Goal: Task Accomplishment & Management: Complete application form

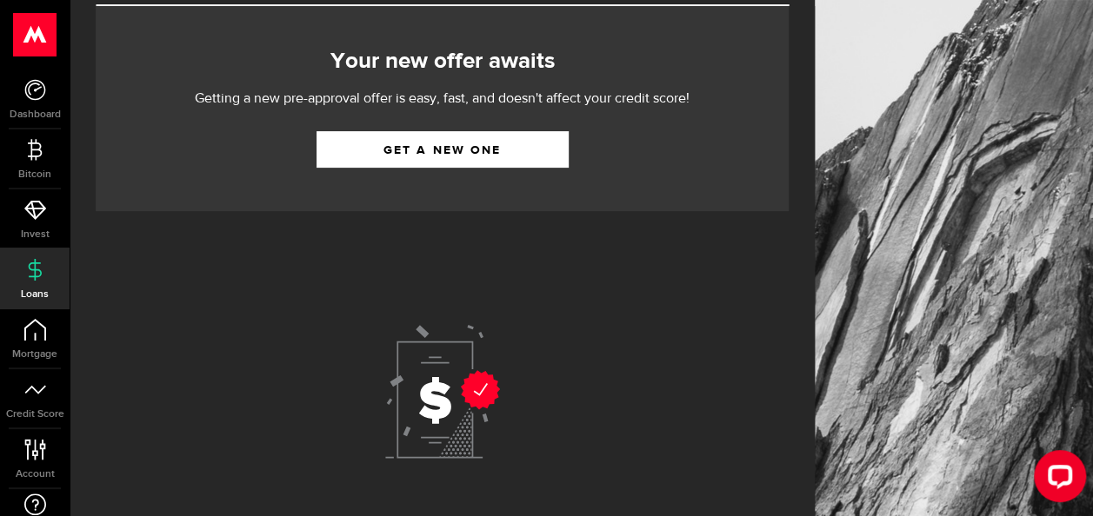
scroll to position [174, 0]
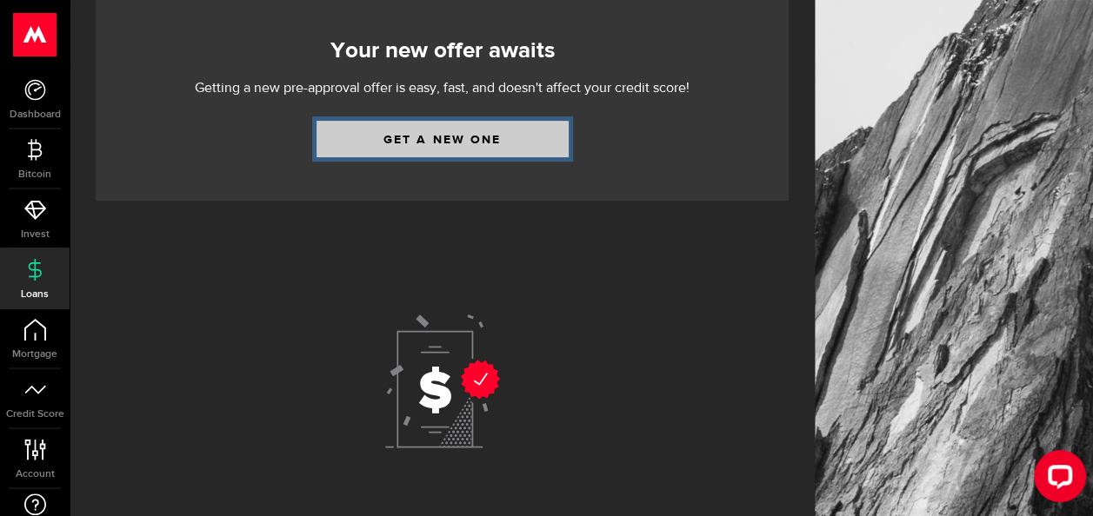
click at [476, 136] on link "Get a new one" at bounding box center [442, 139] width 252 height 37
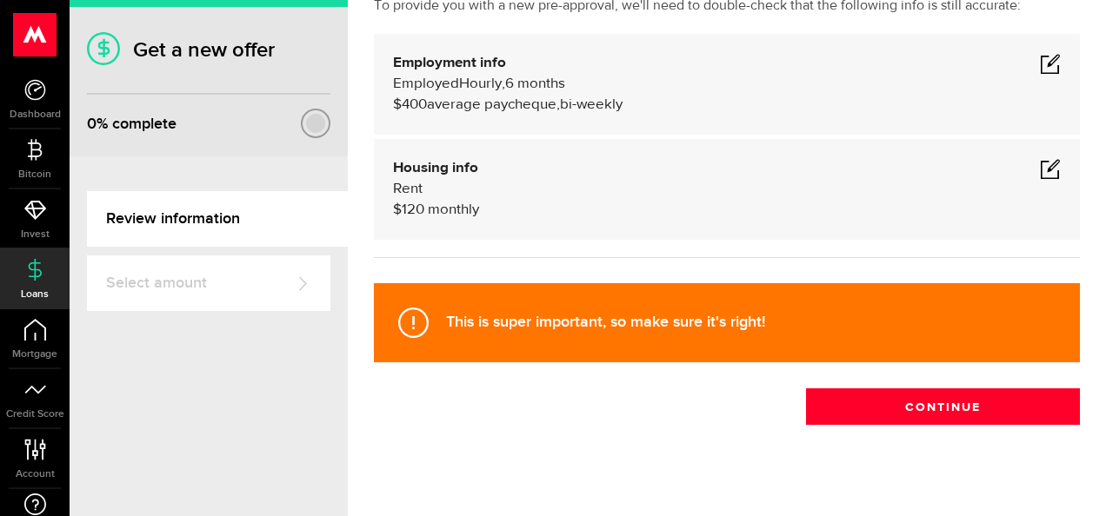
scroll to position [150, 0]
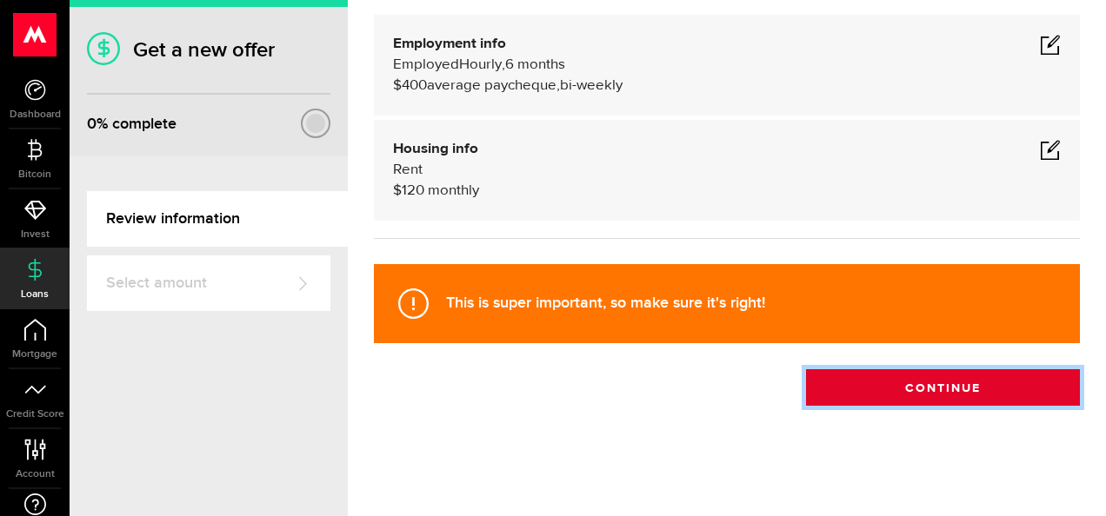
click at [939, 376] on button "Continue" at bounding box center [943, 387] width 274 height 37
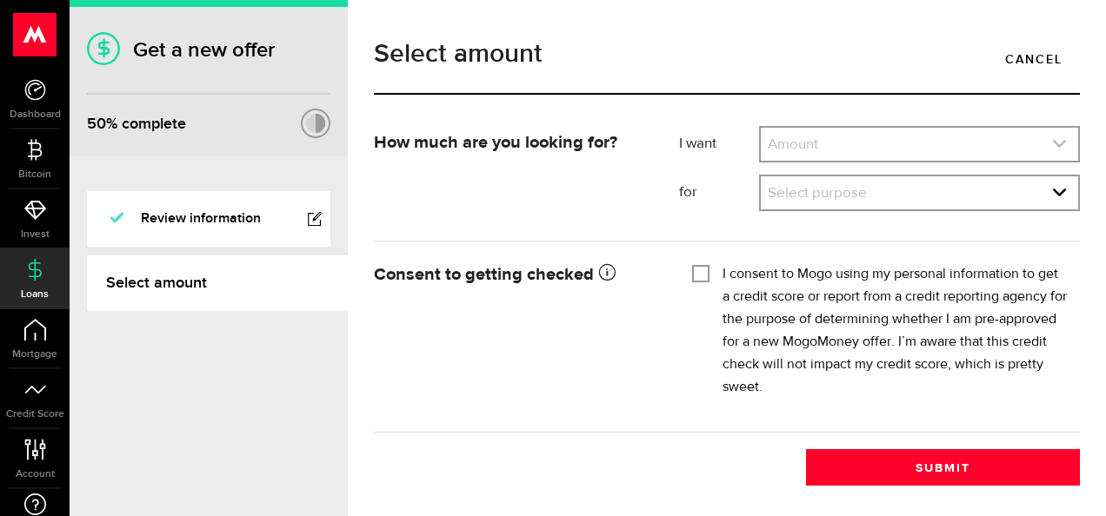
click at [874, 137] on link "expand select" at bounding box center [919, 144] width 317 height 33
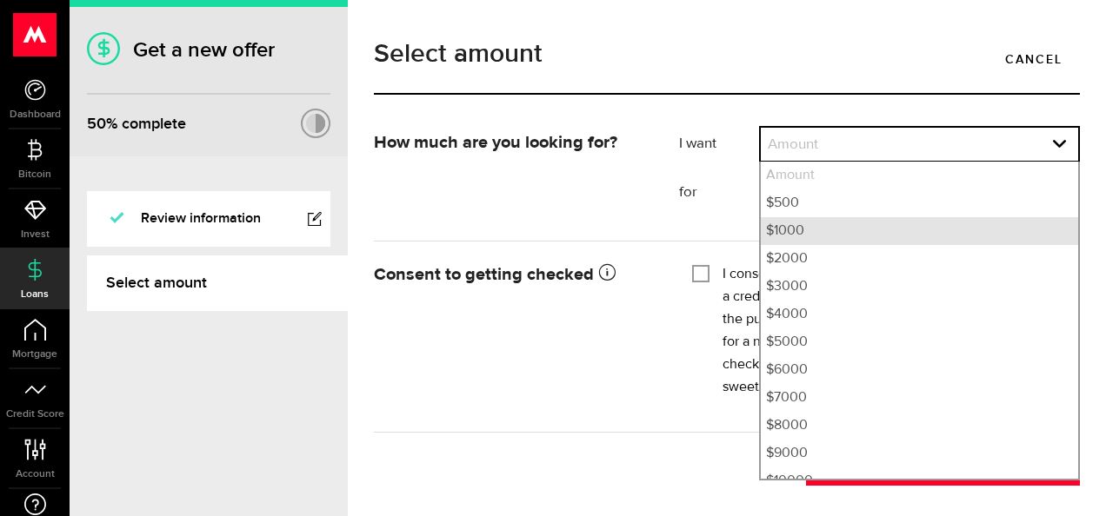
click at [787, 233] on li "$1000" at bounding box center [919, 231] width 317 height 28
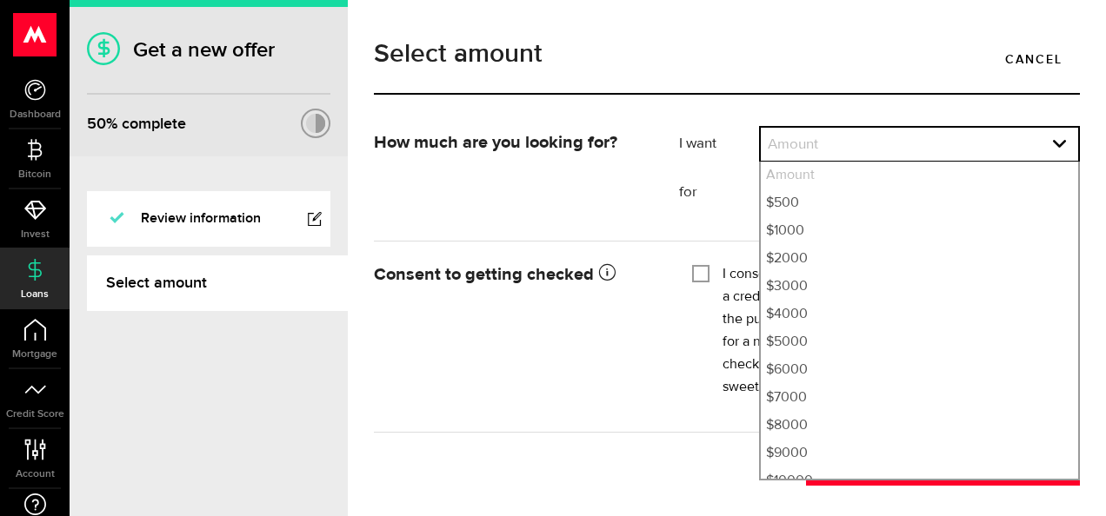
select select "1000"
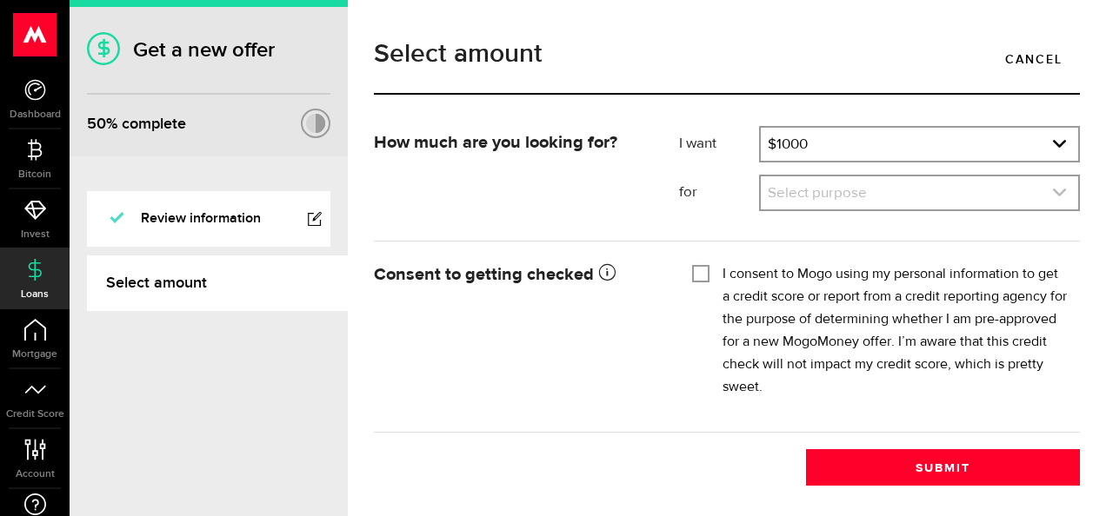
click at [829, 186] on link "expand select" at bounding box center [919, 192] width 317 height 33
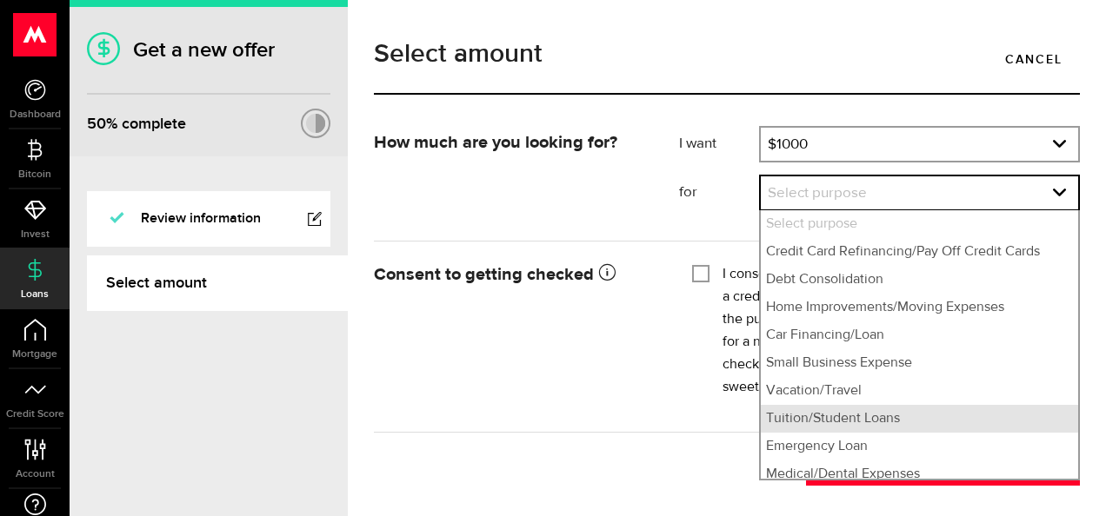
click at [822, 410] on li "Tuition/Student Loans" at bounding box center [919, 419] width 317 height 28
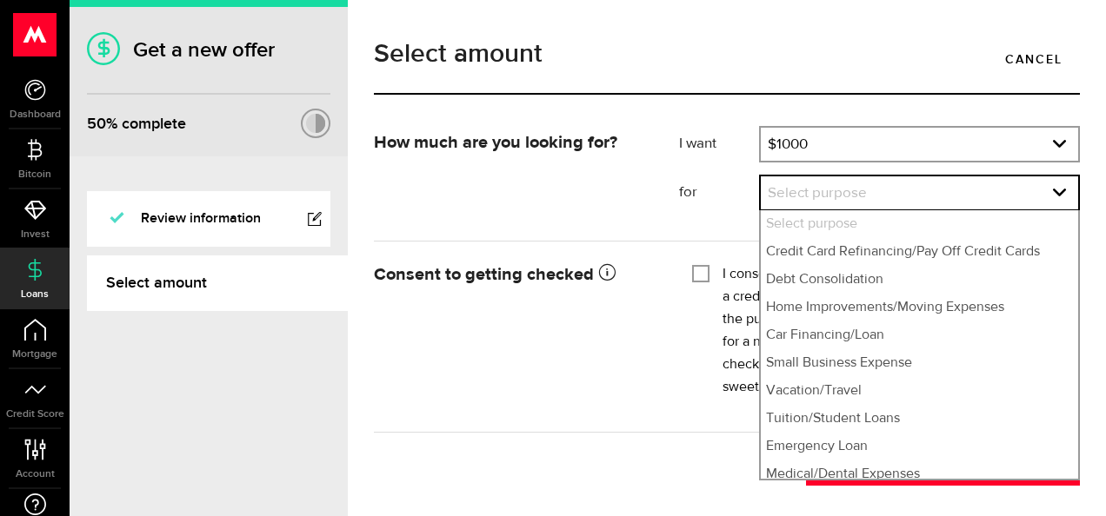
select select "Tuition/Student Loans"
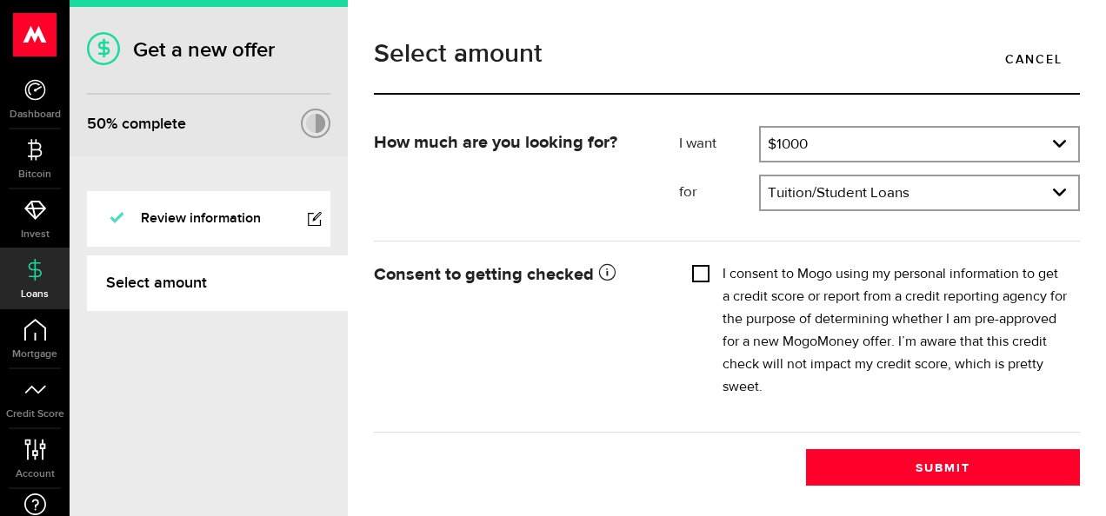
click at [702, 276] on input "I consent to Mogo using my personal information to get a credit score or report…" at bounding box center [700, 271] width 17 height 17
checkbox input "true"
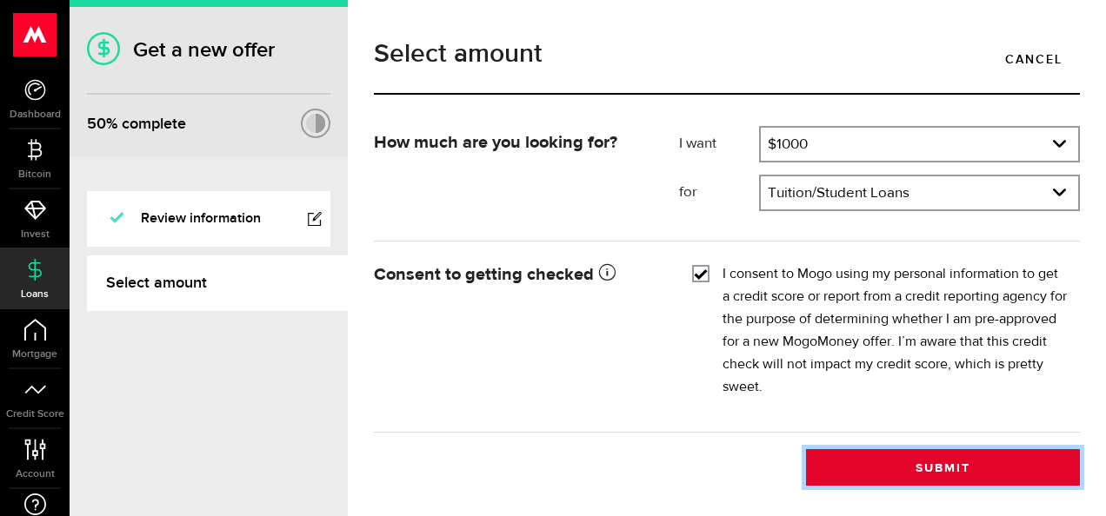
click at [939, 470] on button "Submit" at bounding box center [943, 467] width 274 height 37
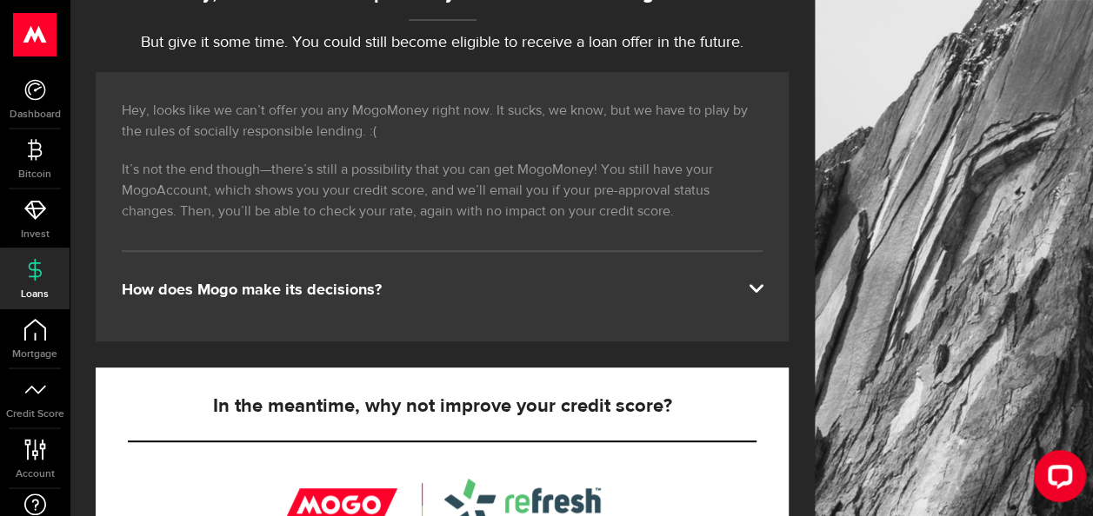
scroll to position [348, 0]
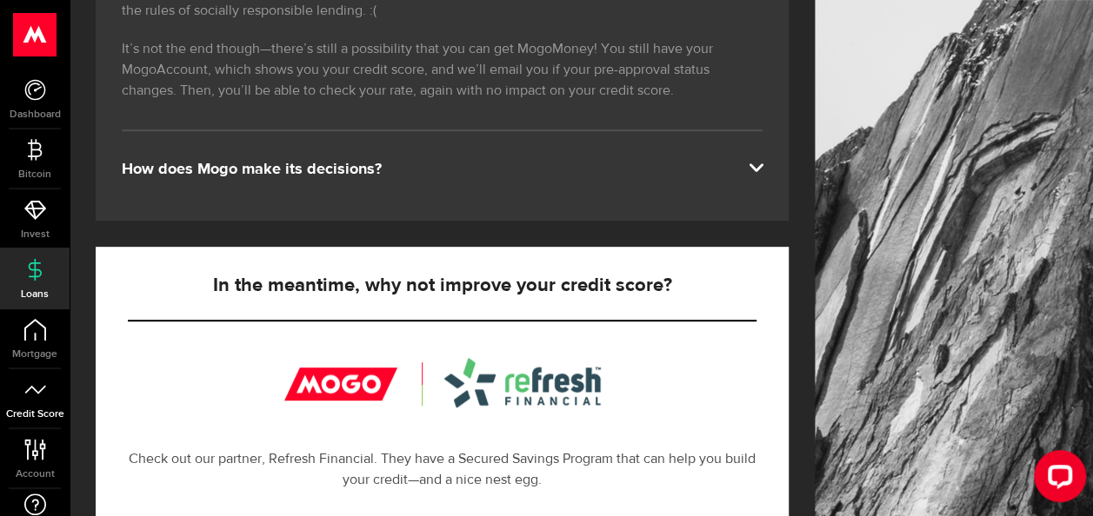
click at [37, 389] on icon at bounding box center [35, 390] width 22 height 22
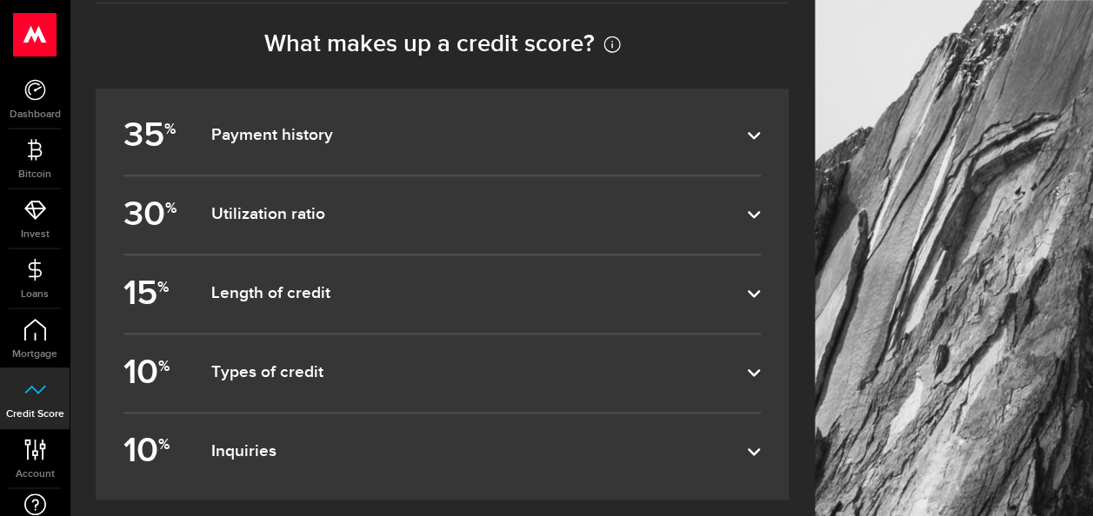
scroll to position [782, 0]
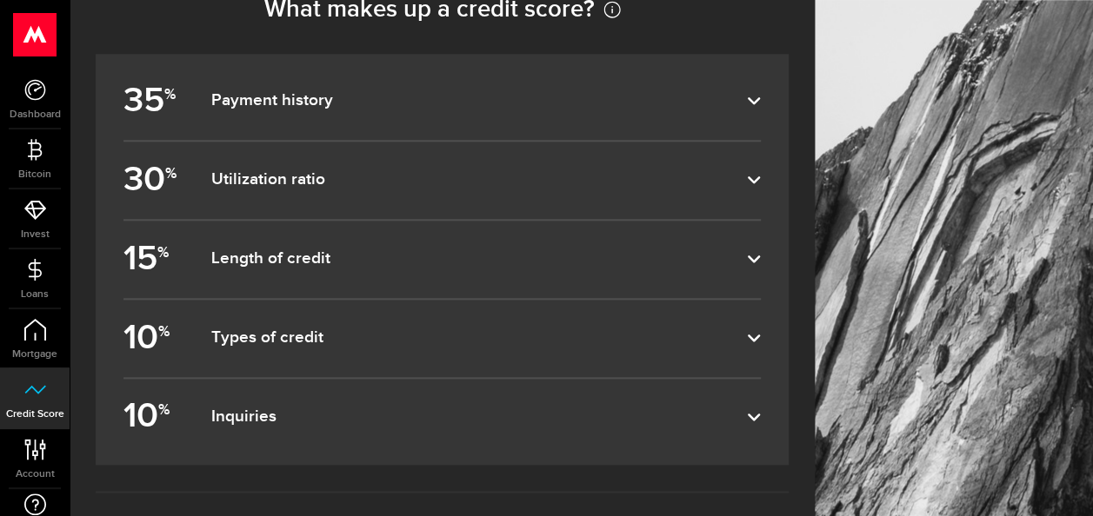
click at [673, 426] on dfn "Inquiries" at bounding box center [478, 417] width 536 height 21
click at [0, 0] on input "10 % Inquiries" at bounding box center [0, 0] width 0 height 0
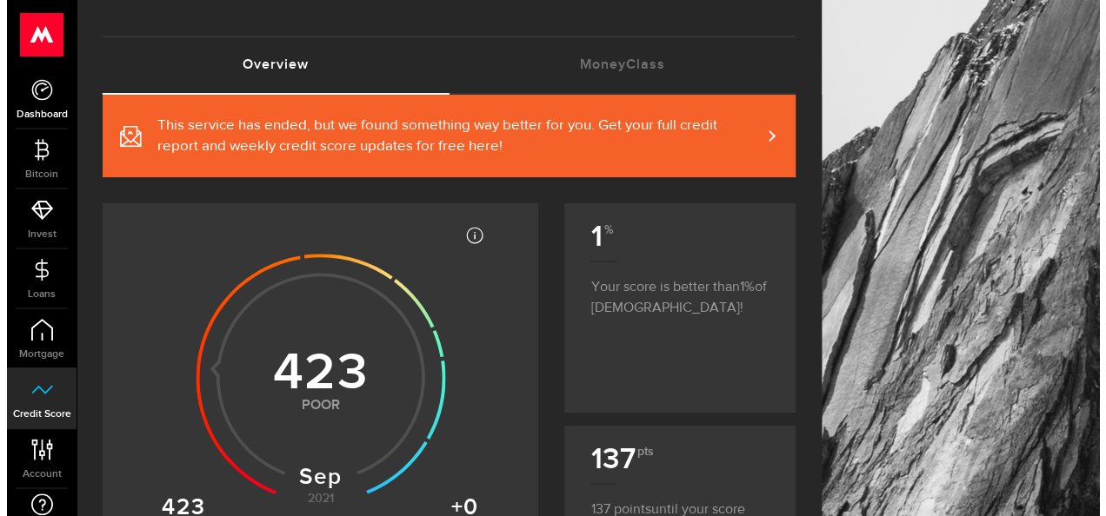
scroll to position [0, 0]
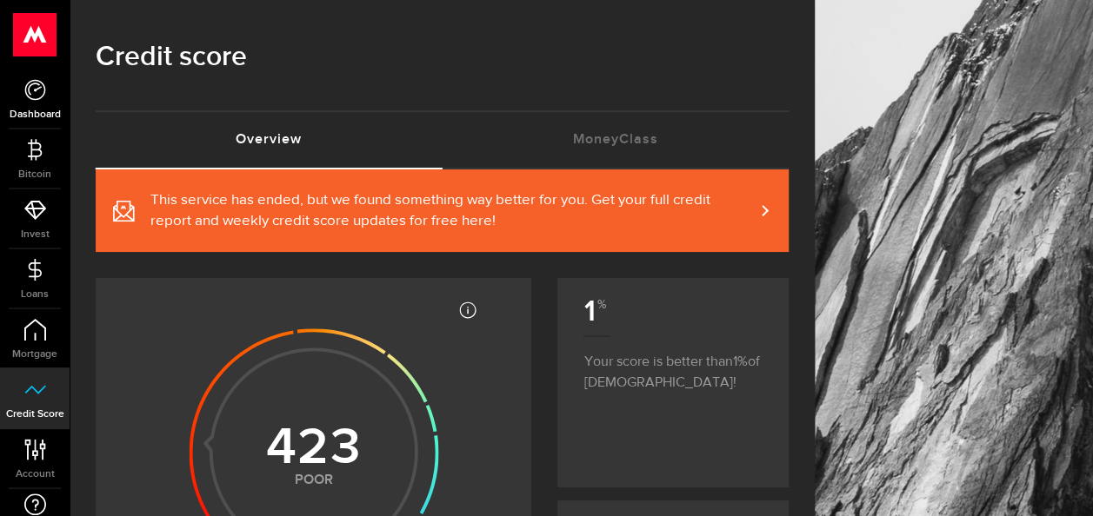
click at [24, 79] on icon at bounding box center [35, 90] width 22 height 22
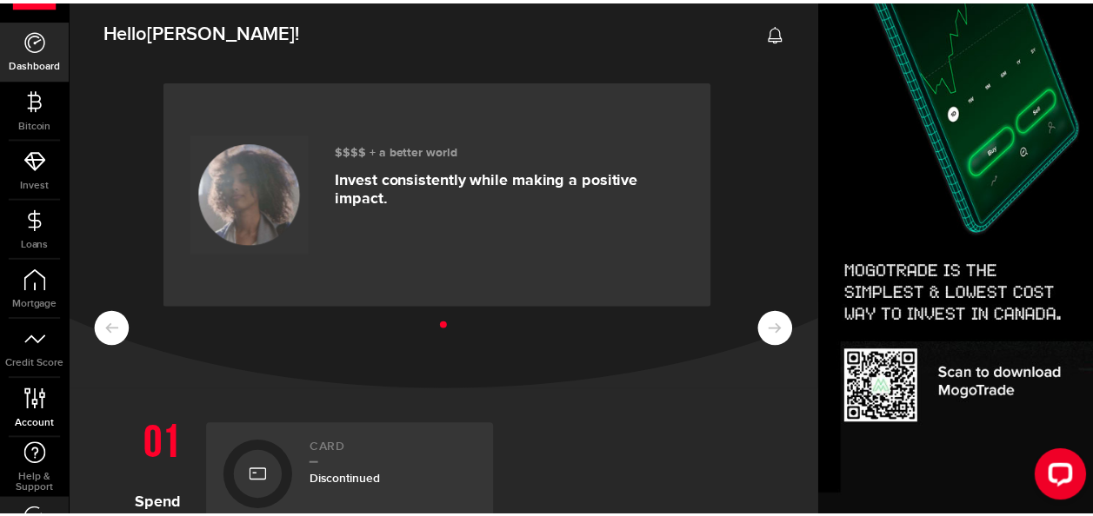
scroll to position [93, 0]
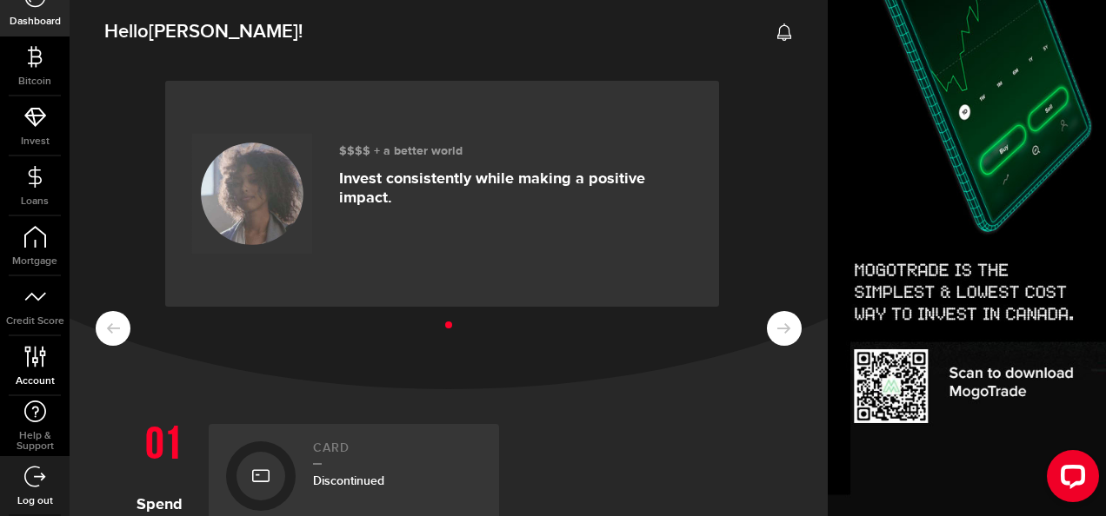
click at [43, 360] on icon at bounding box center [34, 357] width 23 height 22
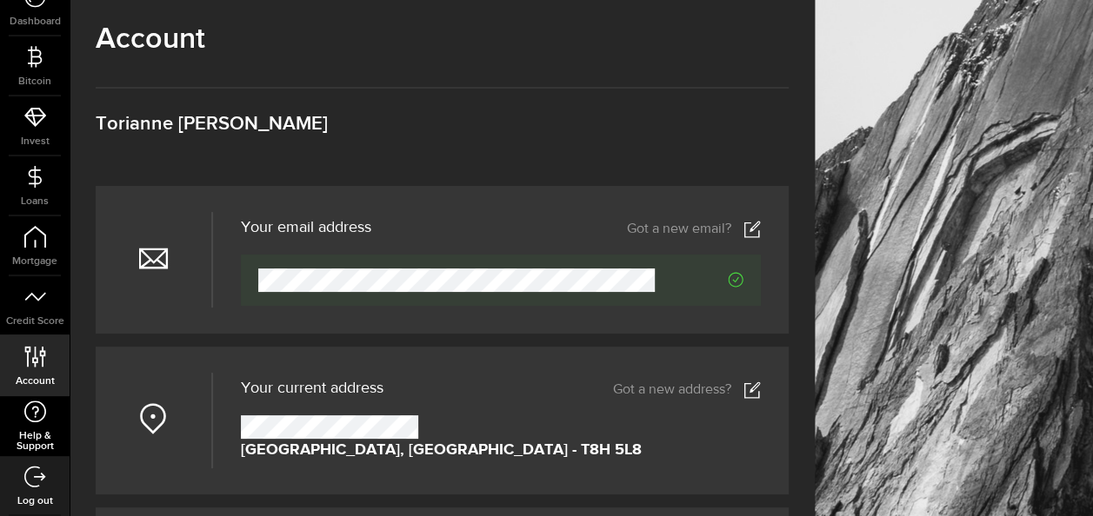
click at [19, 424] on link "Help & Support" at bounding box center [35, 426] width 70 height 60
